Goal: Entertainment & Leisure: Consume media (video, audio)

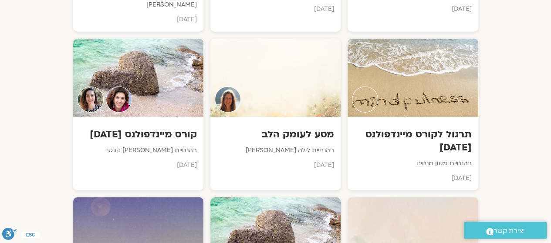
scroll to position [2764, 0]
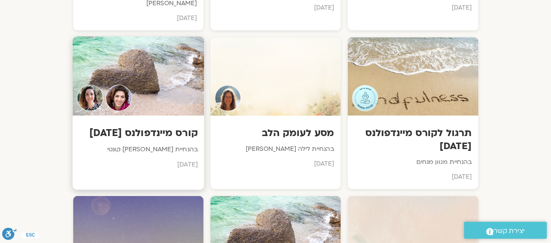
click at [143, 68] on div at bounding box center [138, 76] width 132 height 79
click at [98, 85] on img at bounding box center [90, 98] width 27 height 27
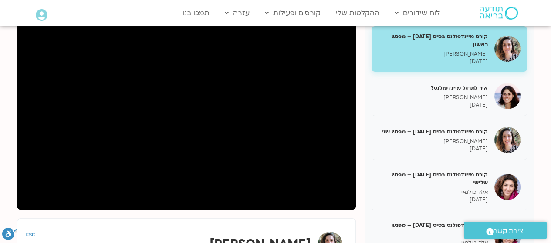
scroll to position [121, 0]
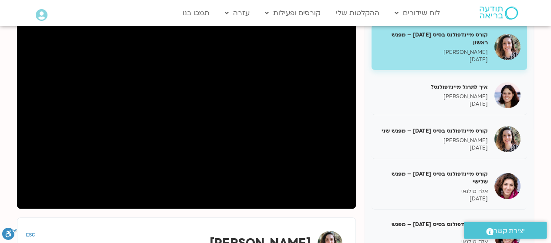
click at [450, 46] on h5 "קורס מיינדפולנס בסיס [DATE] – מפגש ראשון" at bounding box center [433, 39] width 110 height 16
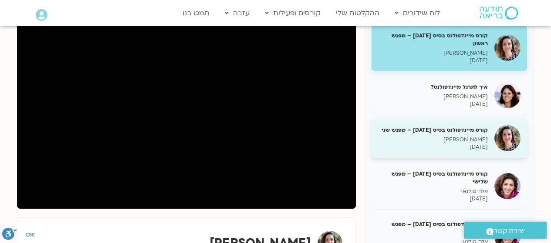
click at [486, 141] on p "[PERSON_NAME]" at bounding box center [433, 139] width 110 height 7
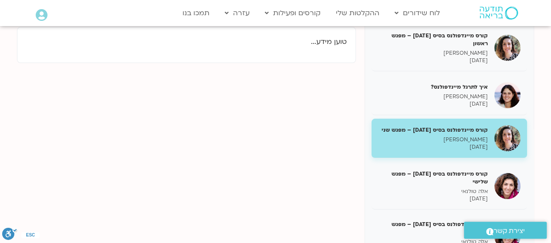
click at [476, 141] on p "[PERSON_NAME]" at bounding box center [433, 139] width 110 height 7
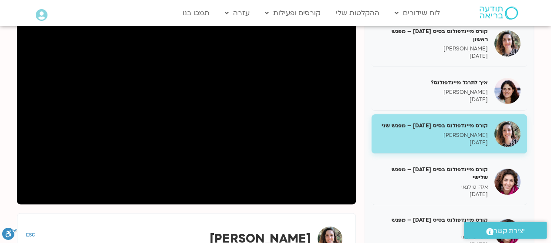
scroll to position [126, 0]
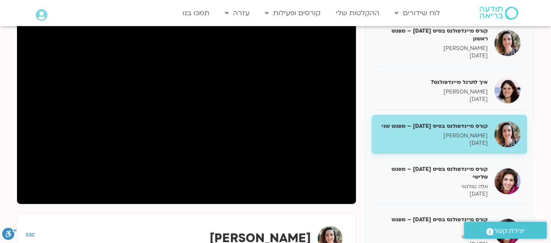
click at [423, 26] on div "קורס מיינדפולנס בסיס מרץ 25 – מפגש ראשון יעל קונטי 03/03/2025" at bounding box center [448, 43] width 155 height 46
click at [320, 181] on div "קורס מיינדפולנס בסיס מרץ 25 – מפגש ראשון יעל קונטי 03/03/2025 איך לתרגל מיינדפו…" at bounding box center [275, 230] width 517 height 434
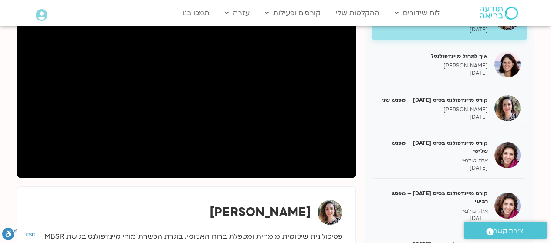
scroll to position [155, 0]
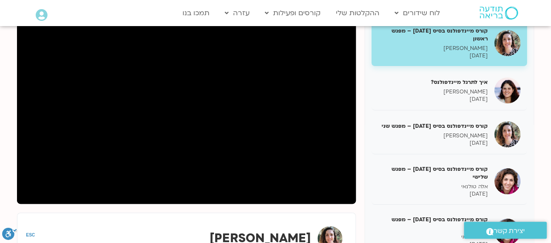
scroll to position [121, 0]
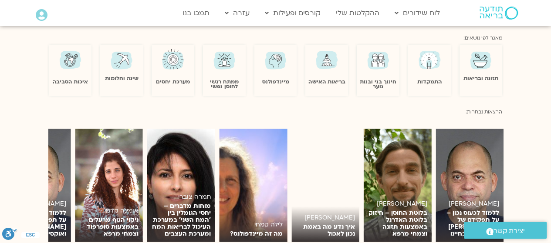
scroll to position [561, 0]
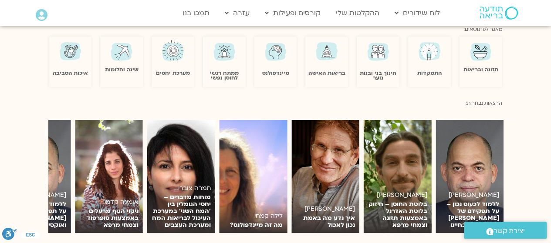
click at [266, 55] on img at bounding box center [275, 51] width 25 height 25
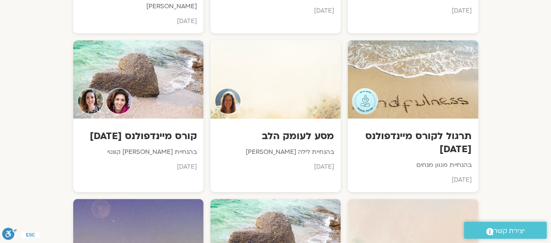
scroll to position [2769, 0]
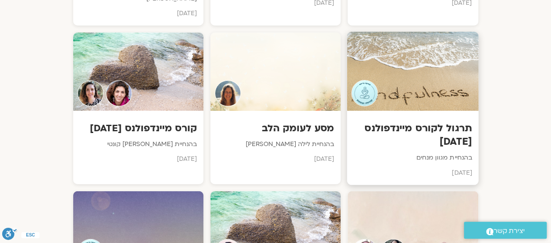
click at [413, 55] on div at bounding box center [413, 71] width 132 height 79
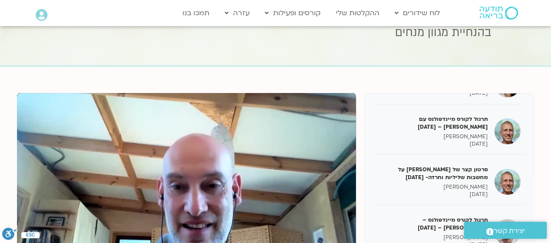
scroll to position [138, 0]
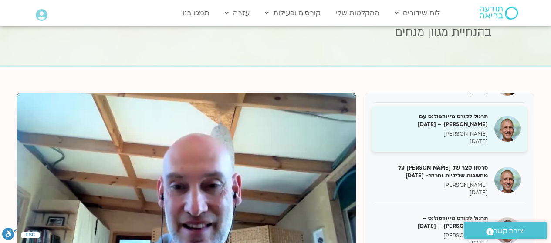
click at [406, 113] on h5 "תרגול לקורס מיינדפולנס עם [PERSON_NAME] – [DATE]" at bounding box center [433, 121] width 110 height 16
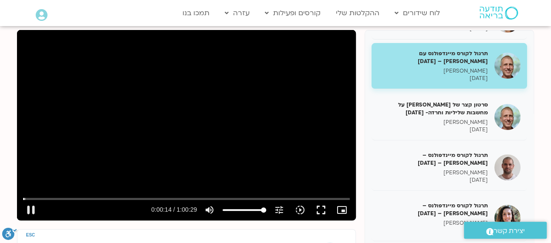
scroll to position [108, 0]
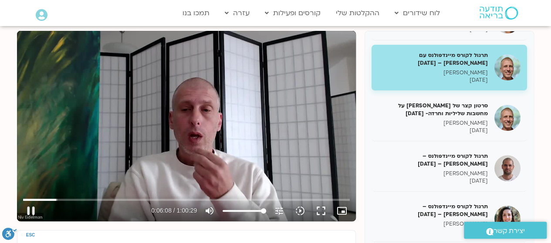
type input "368.656711"
